Goal: Task Accomplishment & Management: Manage account settings

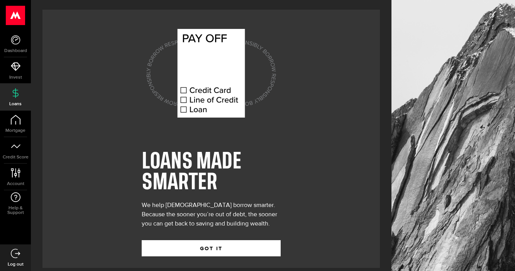
scroll to position [8, 0]
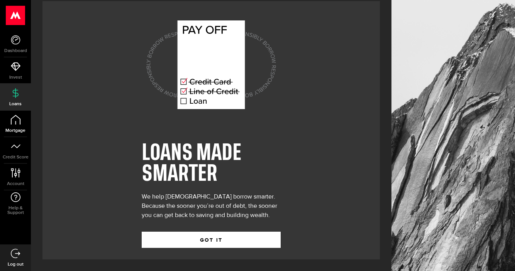
click at [19, 125] on link "Mortgage" at bounding box center [15, 124] width 31 height 26
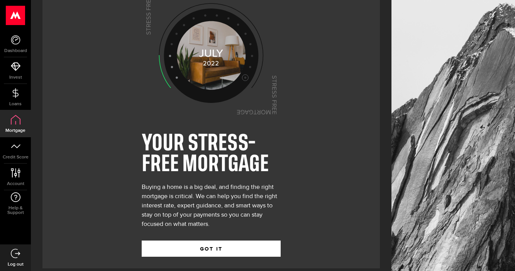
scroll to position [27, 0]
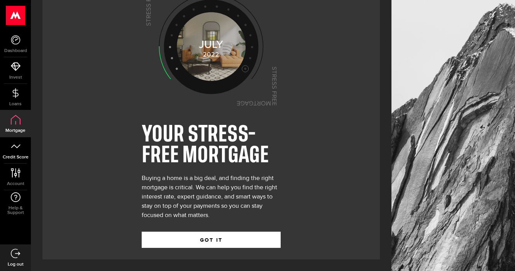
click at [15, 144] on icon at bounding box center [16, 147] width 10 height 10
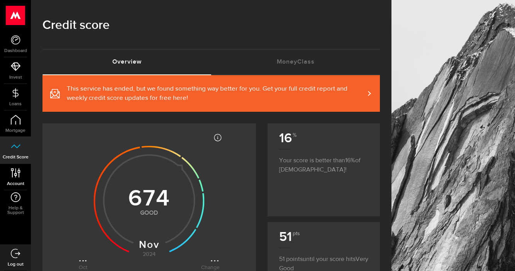
click at [14, 174] on icon at bounding box center [15, 173] width 10 height 10
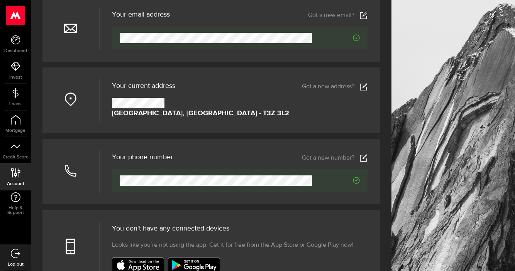
scroll to position [98, 0]
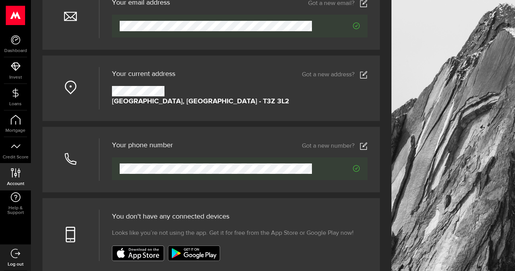
click at [362, 74] on icon at bounding box center [364, 75] width 8 height 8
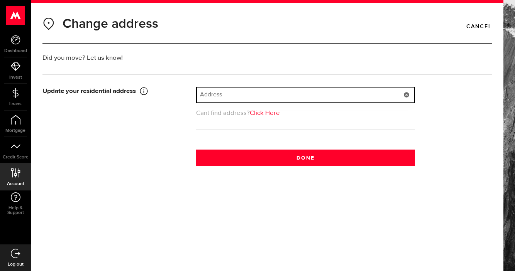
click at [208, 90] on input "text" at bounding box center [305, 95] width 217 height 15
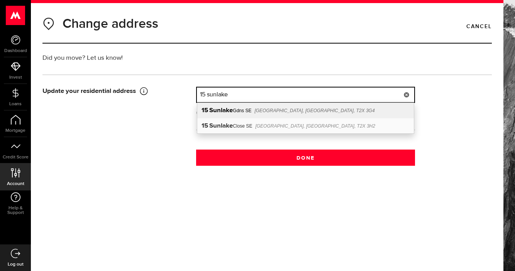
click at [215, 110] on b "Sunlake" at bounding box center [221, 110] width 24 height 7
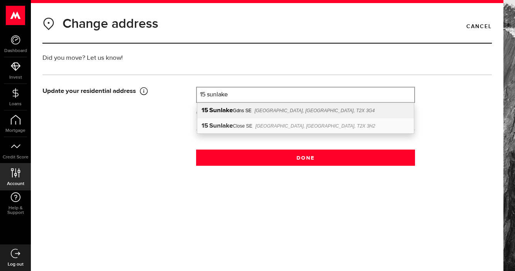
type input "15 Sunlake Gdns SE"
type input "15"
type input "Sunlake Gdns SE"
type input "[GEOGRAPHIC_DATA]"
select select "AB"
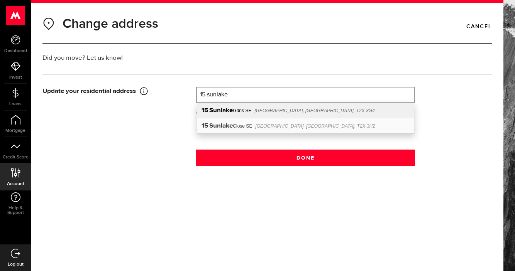
type input "T2X 3G4"
type input "[GEOGRAPHIC_DATA]"
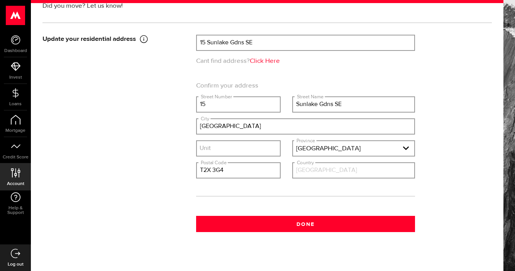
scroll to position [63, 0]
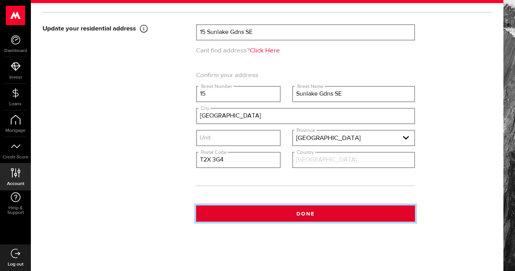
click at [300, 211] on button "Done" at bounding box center [305, 214] width 219 height 16
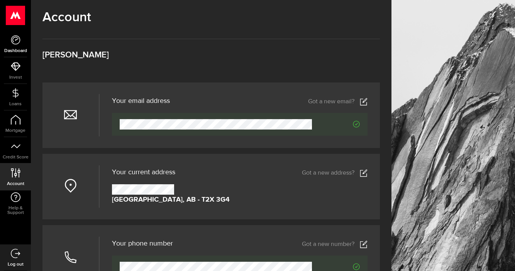
click at [15, 41] on icon at bounding box center [16, 40] width 10 height 10
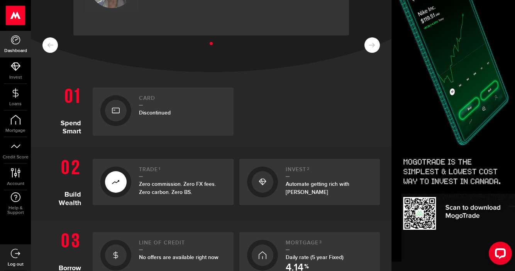
scroll to position [118, 0]
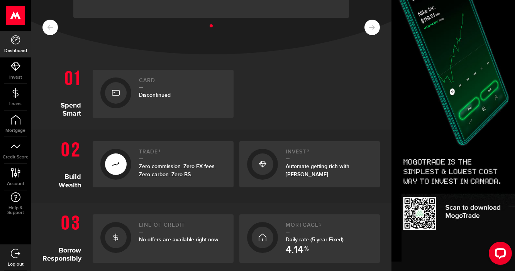
click at [148, 95] on span "Discontinued" at bounding box center [155, 95] width 32 height 7
click at [114, 91] on icon at bounding box center [116, 93] width 8 height 12
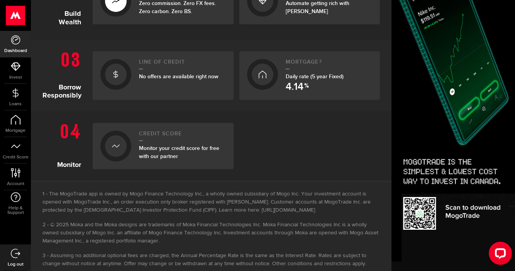
scroll to position [297, 0]
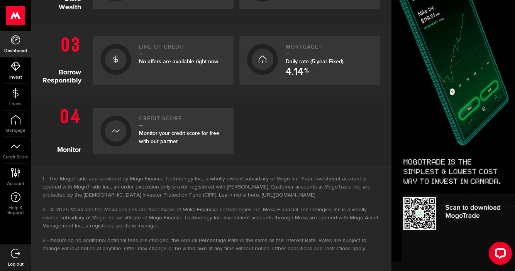
click at [15, 62] on icon at bounding box center [16, 67] width 10 height 10
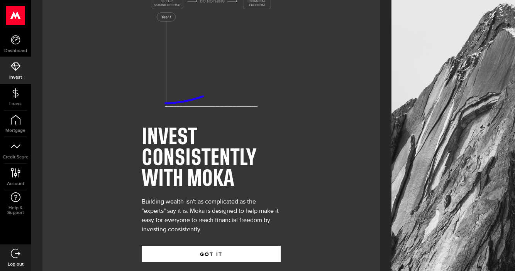
scroll to position [39, 0]
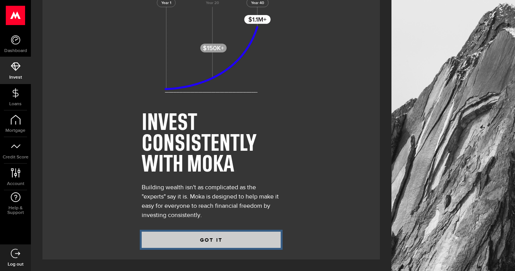
click at [209, 237] on button "GOT IT" at bounding box center [211, 240] width 139 height 16
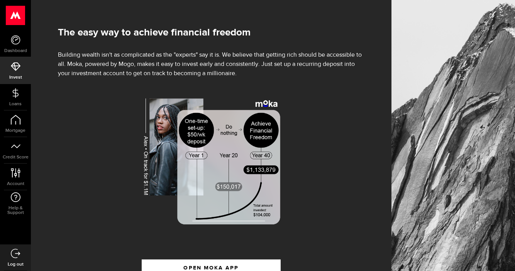
scroll to position [118, 0]
